Goal: Download file/media

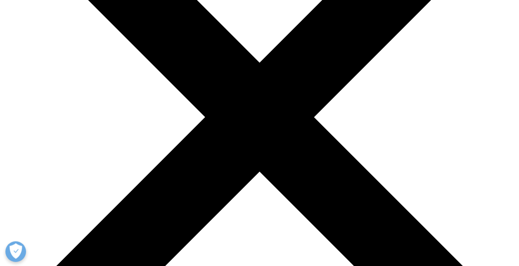
scroll to position [289, 0]
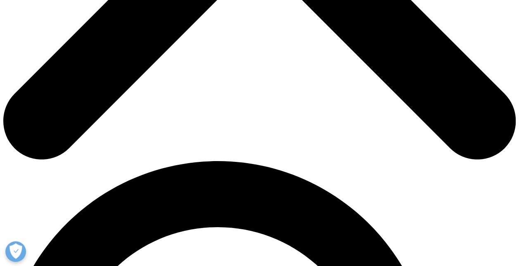
scroll to position [372, 0]
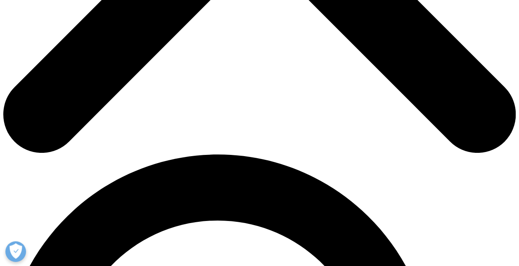
drag, startPoint x: 178, startPoint y: 110, endPoint x: 89, endPoint y: 113, distance: 89.2
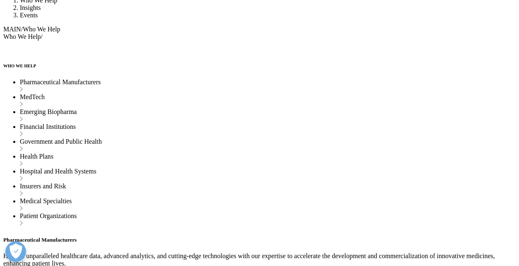
scroll to position [1073, 0]
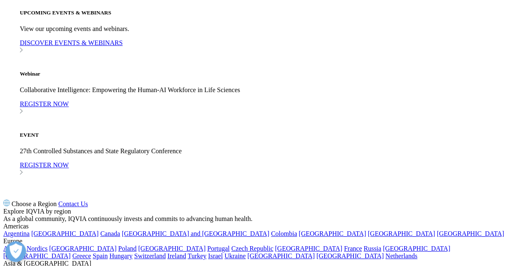
drag, startPoint x: 97, startPoint y: 148, endPoint x: 143, endPoint y: 226, distance: 90.9
drag, startPoint x: 143, startPoint y: 226, endPoint x: 88, endPoint y: 190, distance: 65.8
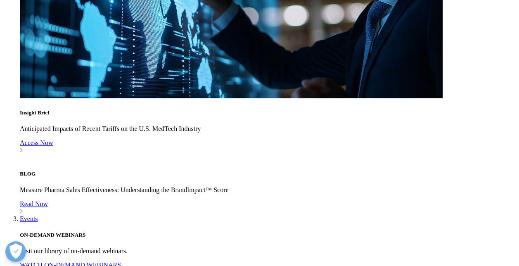
drag, startPoint x: 88, startPoint y: 190, endPoint x: 118, endPoint y: 158, distance: 44.1
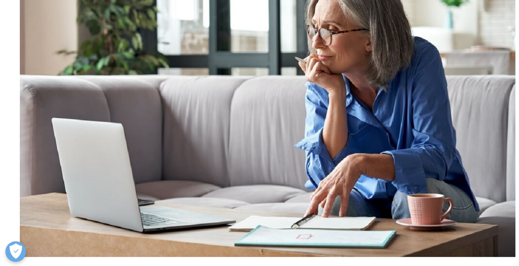
scroll to position [578, 0]
